Goal: Task Accomplishment & Management: Manage account settings

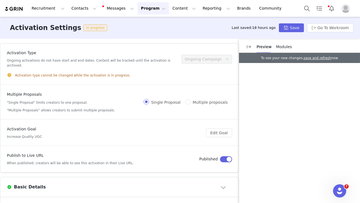
scroll to position [375, 0]
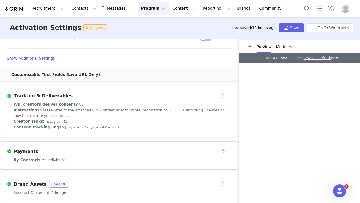
click at [138, 10] on button "Program Program" at bounding box center [153, 8] width 31 height 12
click at [147, 22] on p "Activations" at bounding box center [143, 24] width 21 height 6
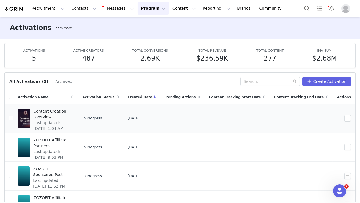
click at [66, 110] on span "Content Creation Overview" at bounding box center [52, 114] width 37 height 12
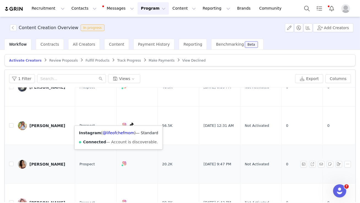
scroll to position [265, 0]
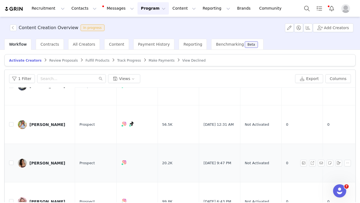
click at [46, 161] on div "[PERSON_NAME]" at bounding box center [47, 163] width 36 height 4
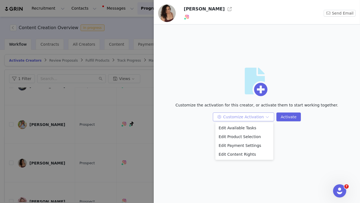
click at [236, 119] on button "Customize Activation" at bounding box center [243, 117] width 61 height 9
click at [237, 125] on li "Edit Available Tasks" at bounding box center [244, 128] width 58 height 9
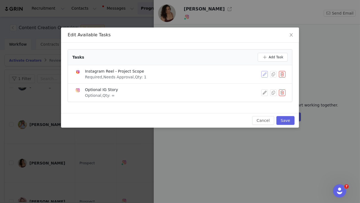
click at [263, 76] on button "button" at bounding box center [264, 74] width 7 height 7
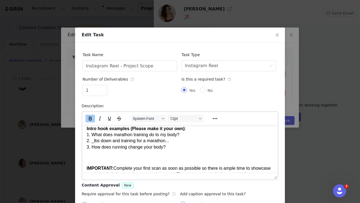
scroll to position [113, 0]
click at [204, 134] on body "Deliverables : (1) Instagram Reel Length : Please keep between 1:00-1:30 File D…" at bounding box center [179, 100] width 187 height 167
click at [205, 121] on li "How is my body changing as I train for a marathon? Showcase ZOZOFIT and all we …" at bounding box center [190, 109] width 165 height 25
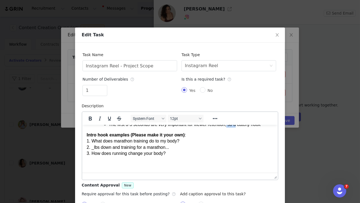
drag, startPoint x: 239, startPoint y: 136, endPoint x: 229, endPoint y: 137, distance: 10.0
click at [229, 127] on li "The first 3-5 seconds are very important for viewer retention, so a catchy hook" at bounding box center [190, 124] width 165 height 6
click at [242, 127] on li "The first 3-5 seconds are very important for viewer retention. A catchy hook" at bounding box center [190, 124] width 165 height 6
click at [264, 127] on li "The first 3-5 seconds are very important for viewer retention. A strong hook" at bounding box center [190, 124] width 165 height 6
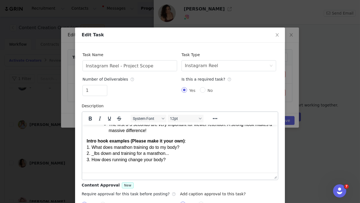
click at [219, 147] on body "Deliverables : (1) Instagram Reel Length : Please keep between 1:00-1:30 File D…" at bounding box center [179, 107] width 187 height 180
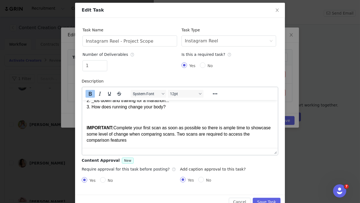
scroll to position [37, 0]
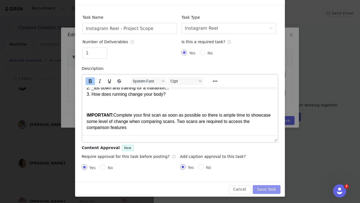
click at [261, 188] on button "Save Task" at bounding box center [267, 189] width 28 height 9
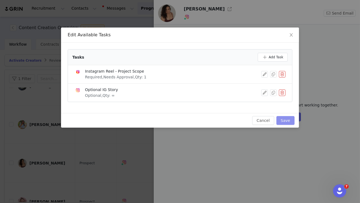
click at [279, 118] on button "Save" at bounding box center [285, 120] width 18 height 9
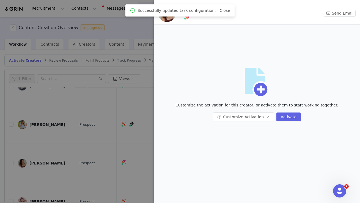
scroll to position [0, 0]
